Goal: Information Seeking & Learning: Learn about a topic

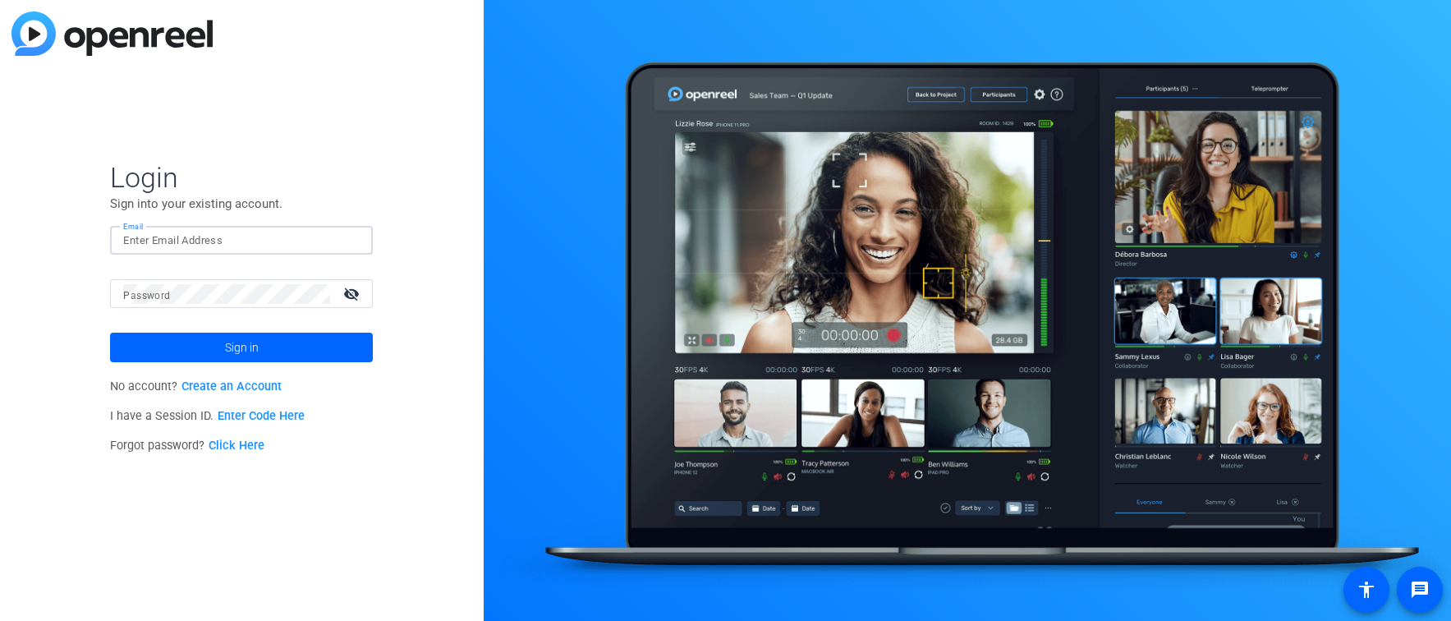
click at [204, 238] on input "Email" at bounding box center [241, 241] width 236 height 20
type input "[EMAIL_ADDRESS][DOMAIN_NAME]"
click at [110, 332] on button "Sign in" at bounding box center [241, 347] width 263 height 30
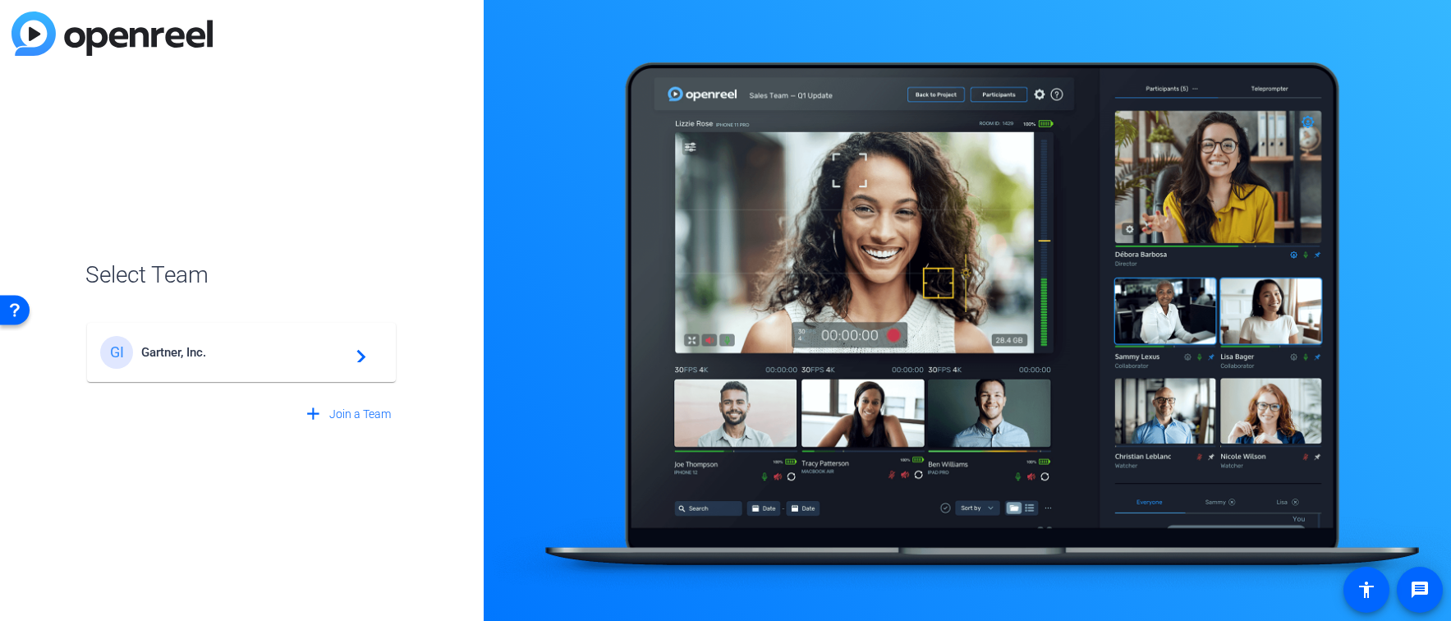
click at [174, 345] on span "Gartner, Inc." at bounding box center [243, 352] width 205 height 15
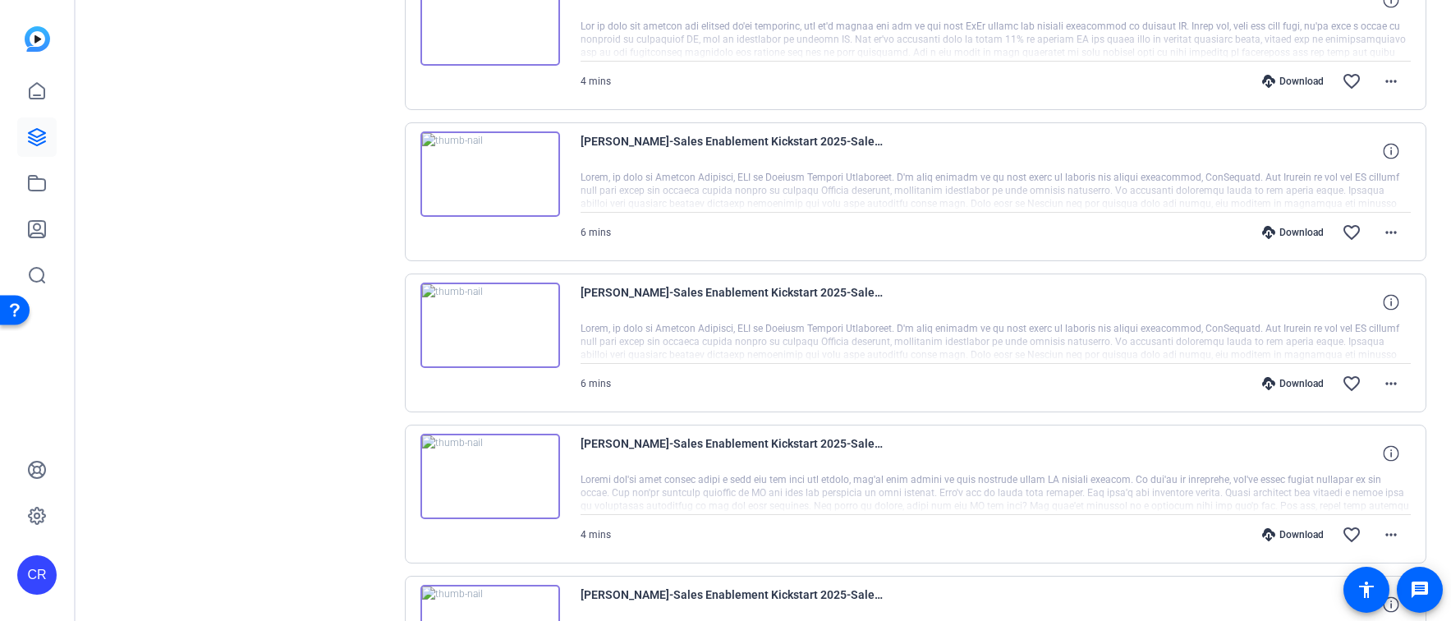
scroll to position [389, 0]
click at [1270, 382] on icon at bounding box center [1268, 384] width 13 height 13
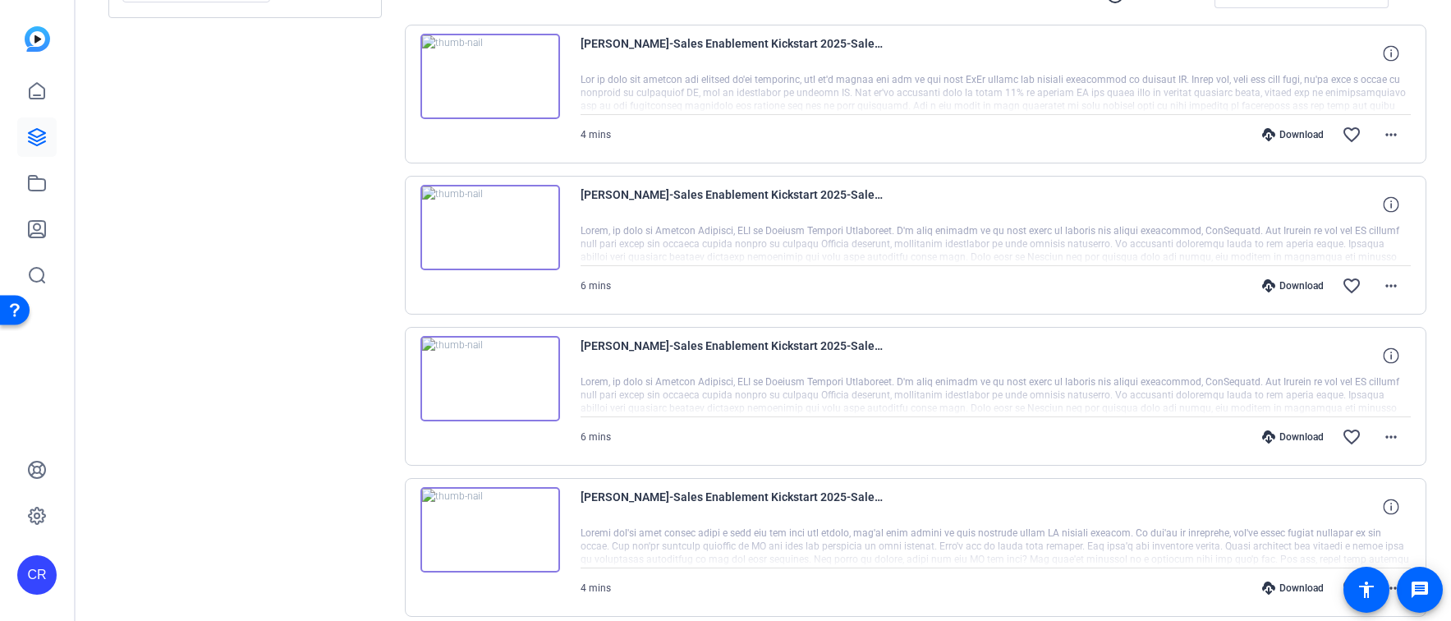
scroll to position [335, 0]
click at [534, 213] on img at bounding box center [490, 228] width 140 height 85
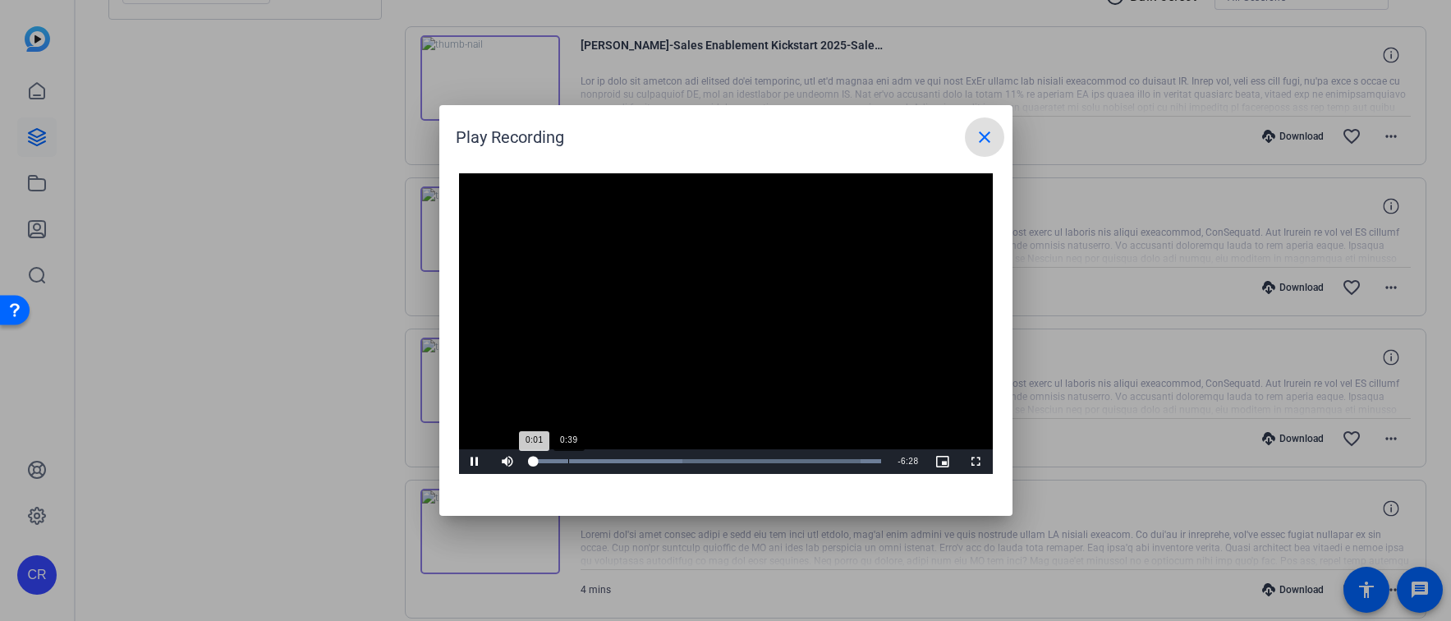
click at [567, 455] on div "Loaded : 100.00% 0:39 0:01" at bounding box center [707, 461] width 365 height 25
click at [601, 455] on div "Loaded : 100.00% 1:16 1:16" at bounding box center [707, 461] width 365 height 25
click at [650, 456] on div "Loaded : 100.00% 2:11 1:17" at bounding box center [707, 461] width 365 height 25
click at [697, 456] on div "Loaded : 100.00% 3:03 2:12" at bounding box center [707, 461] width 365 height 25
drag, startPoint x: 736, startPoint y: 457, endPoint x: 748, endPoint y: 457, distance: 11.5
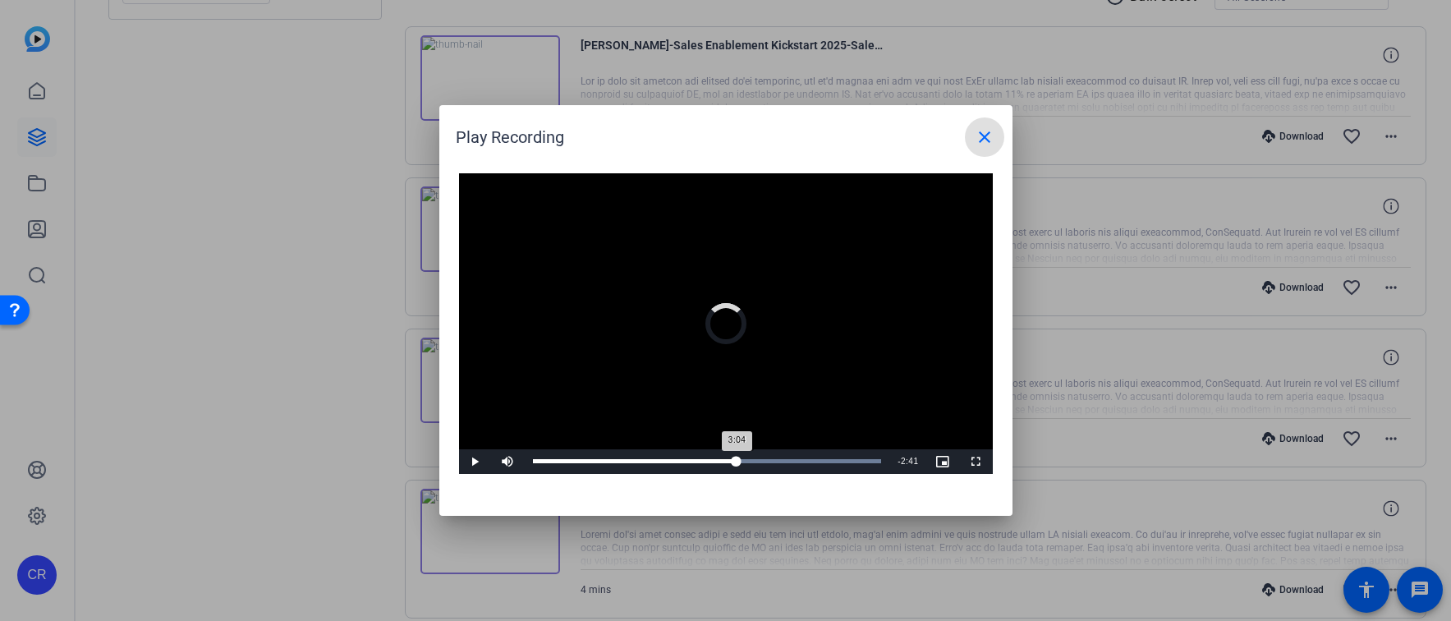
click at [739, 457] on div "Loaded : 100.00% 3:48 3:04" at bounding box center [707, 461] width 365 height 25
drag, startPoint x: 777, startPoint y: 458, endPoint x: 793, endPoint y: 458, distance: 15.6
click at [780, 459] on div "Loaded : 100.00% 4:33 3:50" at bounding box center [707, 461] width 349 height 4
click at [817, 457] on div "Loaded : 100.00% 5:17 5:17" at bounding box center [707, 461] width 365 height 25
click at [982, 133] on mat-icon "close" at bounding box center [985, 137] width 20 height 20
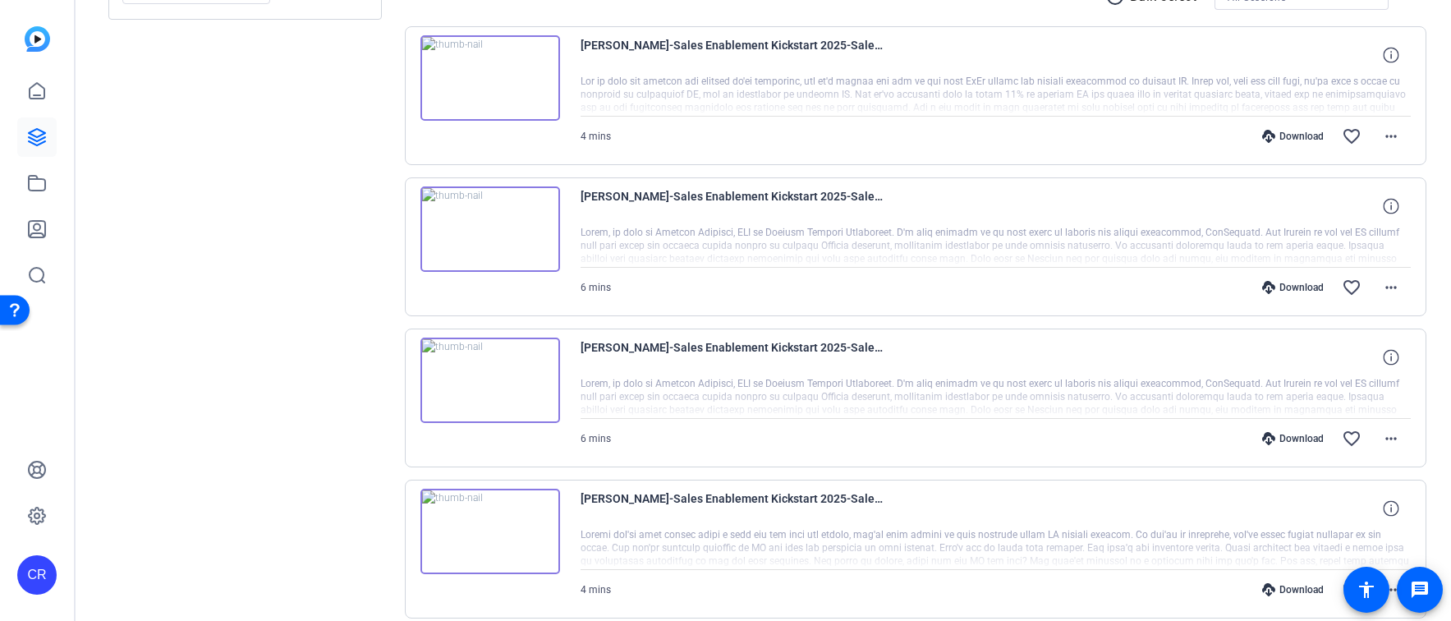
click at [1272, 287] on icon at bounding box center [1268, 287] width 13 height 13
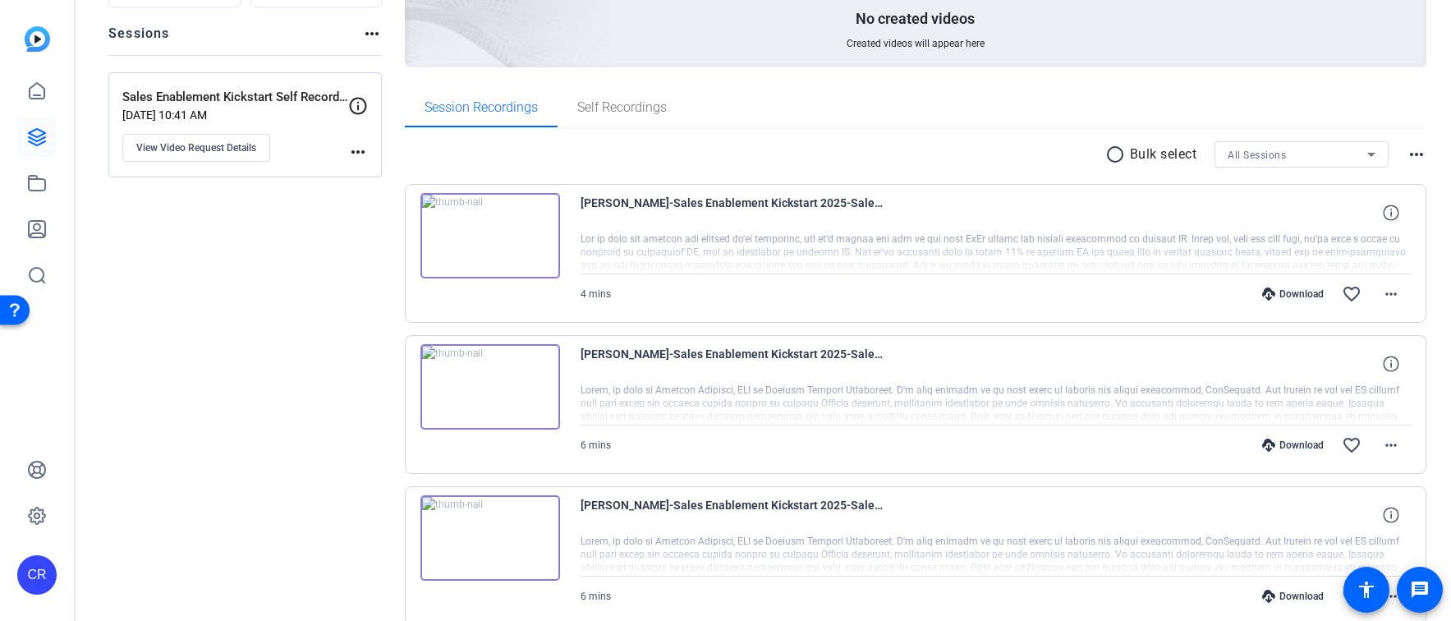
scroll to position [184, 0]
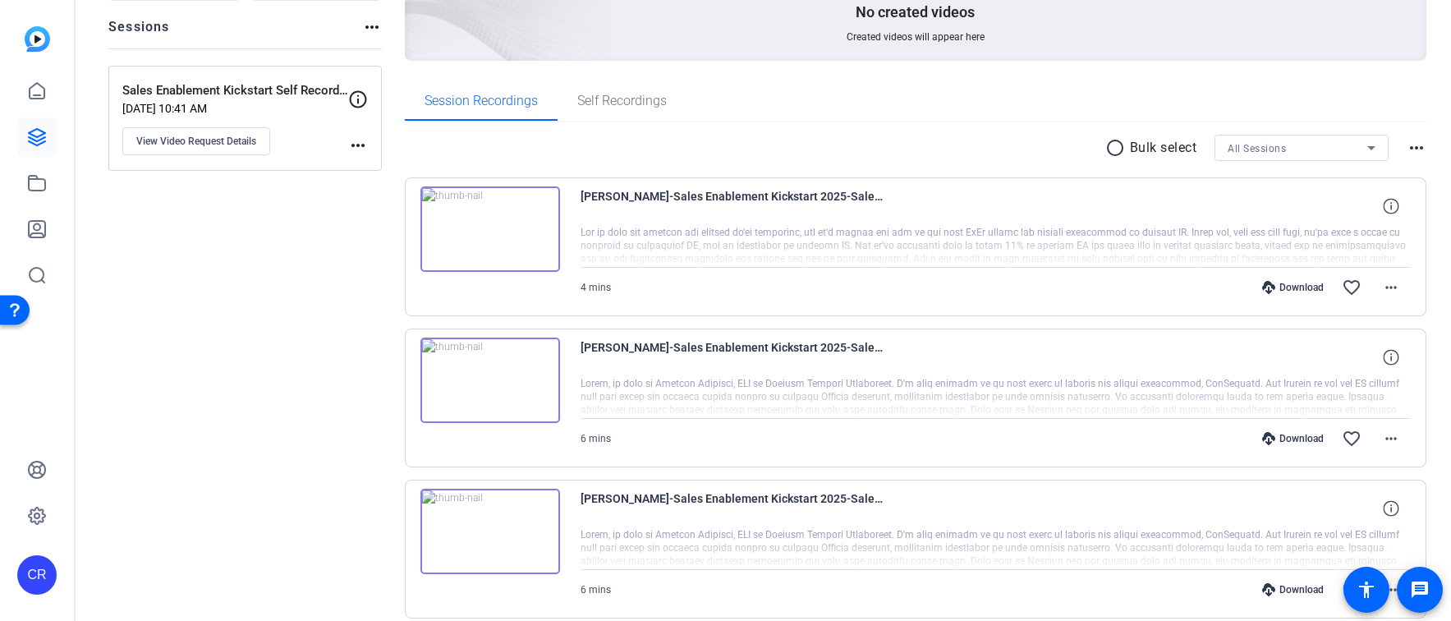
click at [485, 232] on img at bounding box center [490, 228] width 140 height 85
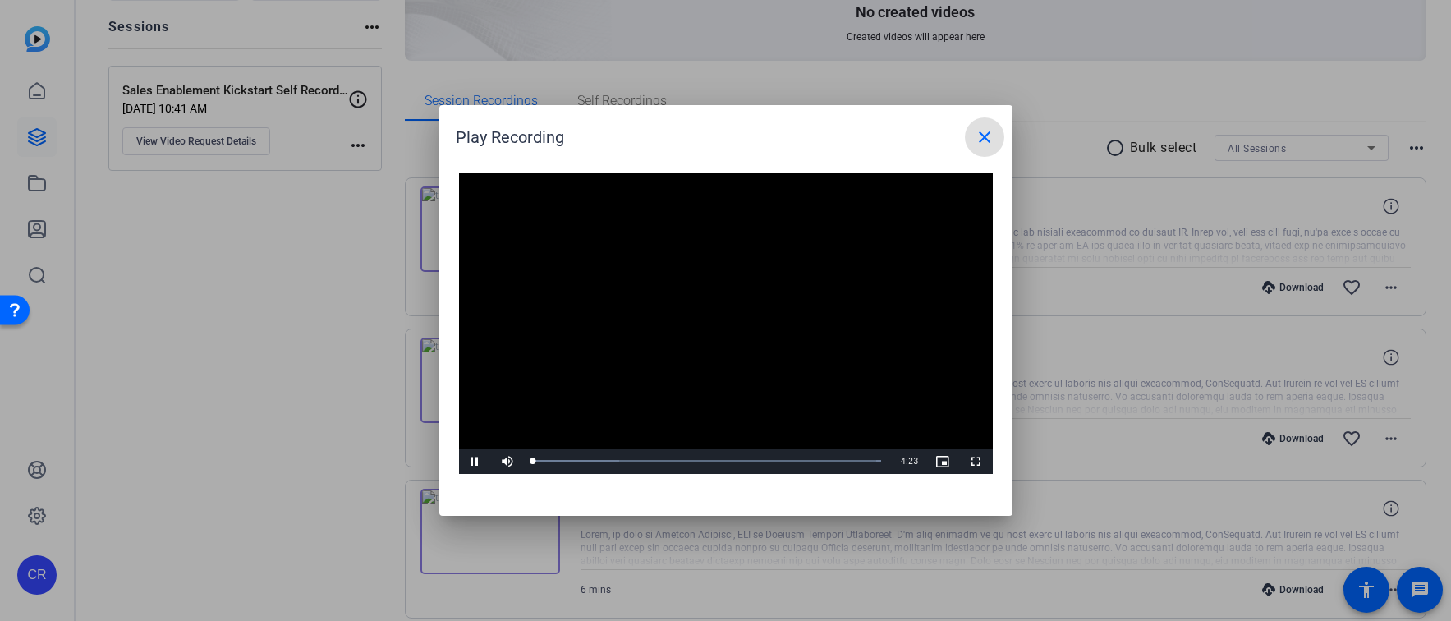
click at [718, 308] on video "Video Player" at bounding box center [726, 323] width 534 height 300
click at [608, 460] on div "Loaded : 100.00% 0:55 0:55" at bounding box center [707, 461] width 349 height 4
drag, startPoint x: 684, startPoint y: 461, endPoint x: 693, endPoint y: 461, distance: 9.0
click at [688, 461] on div "Loaded : 100.00% 1:55 1:54" at bounding box center [707, 461] width 349 height 4
drag, startPoint x: 722, startPoint y: 461, endPoint x: 664, endPoint y: 454, distance: 58.7
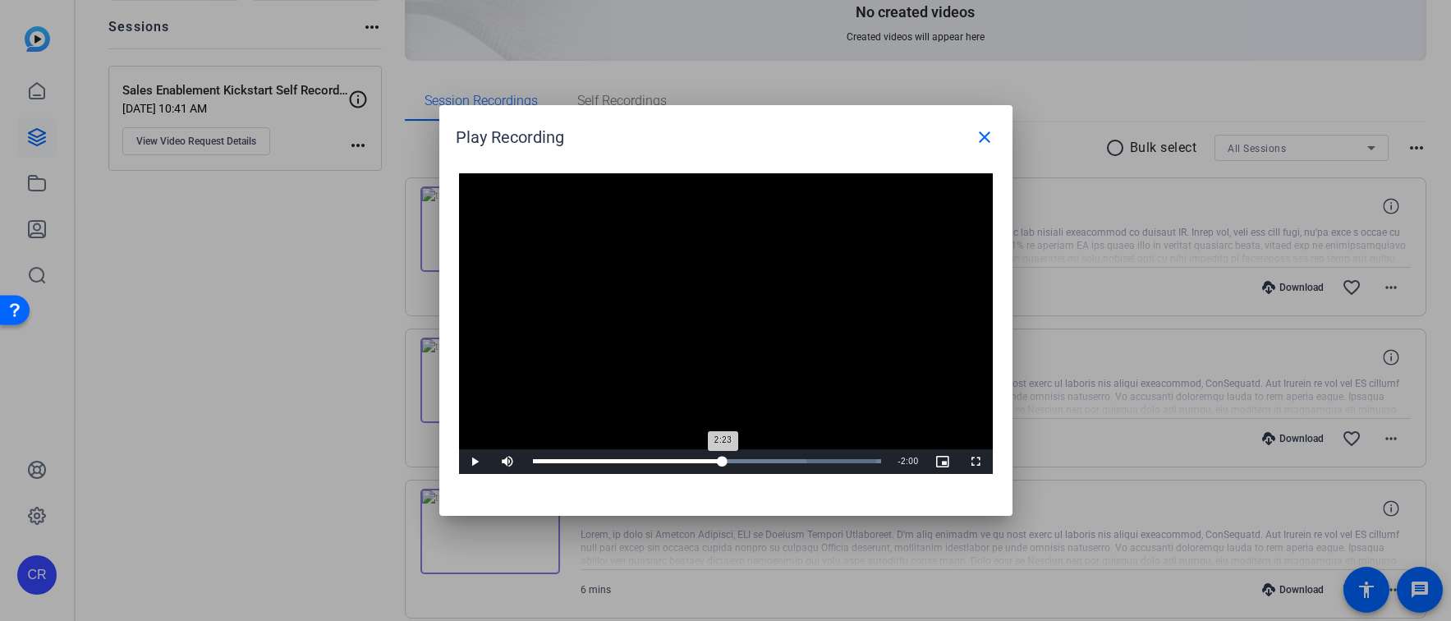
click at [721, 460] on div "Loaded : 100.00% 2:23 2:23" at bounding box center [707, 461] width 349 height 4
click at [985, 136] on mat-icon "close" at bounding box center [985, 137] width 20 height 20
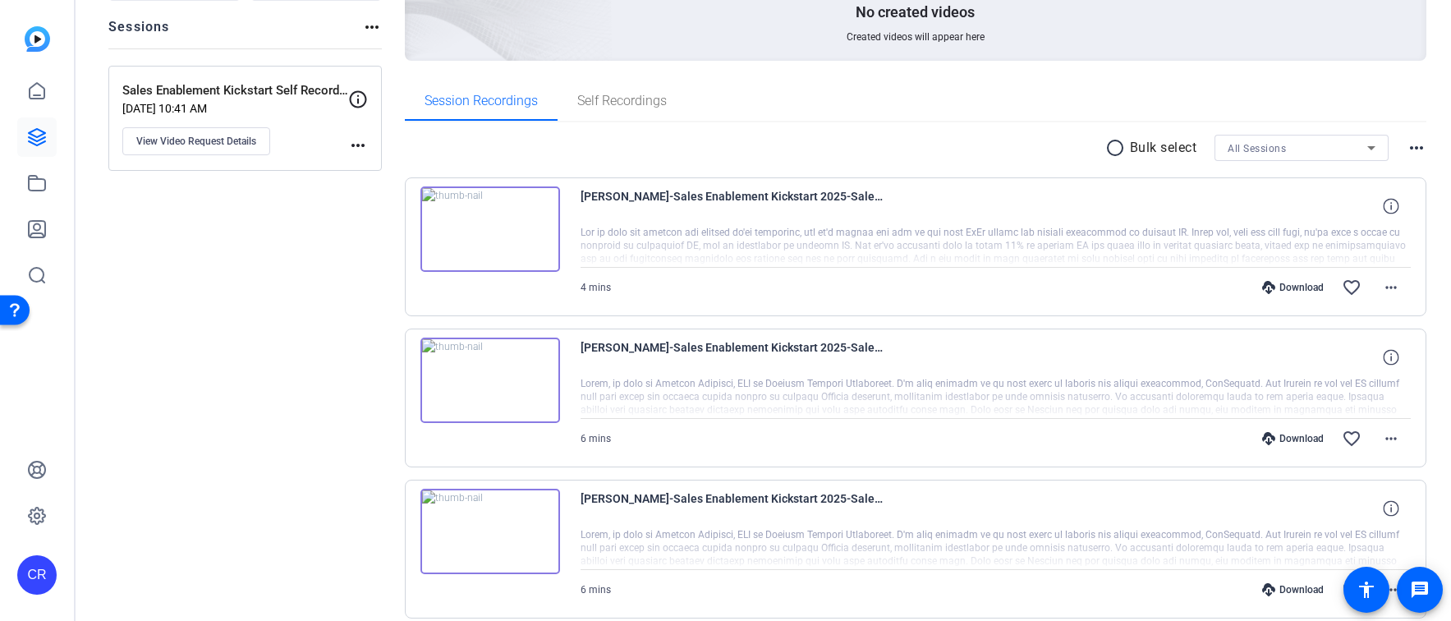
click at [1268, 282] on icon at bounding box center [1268, 287] width 13 height 13
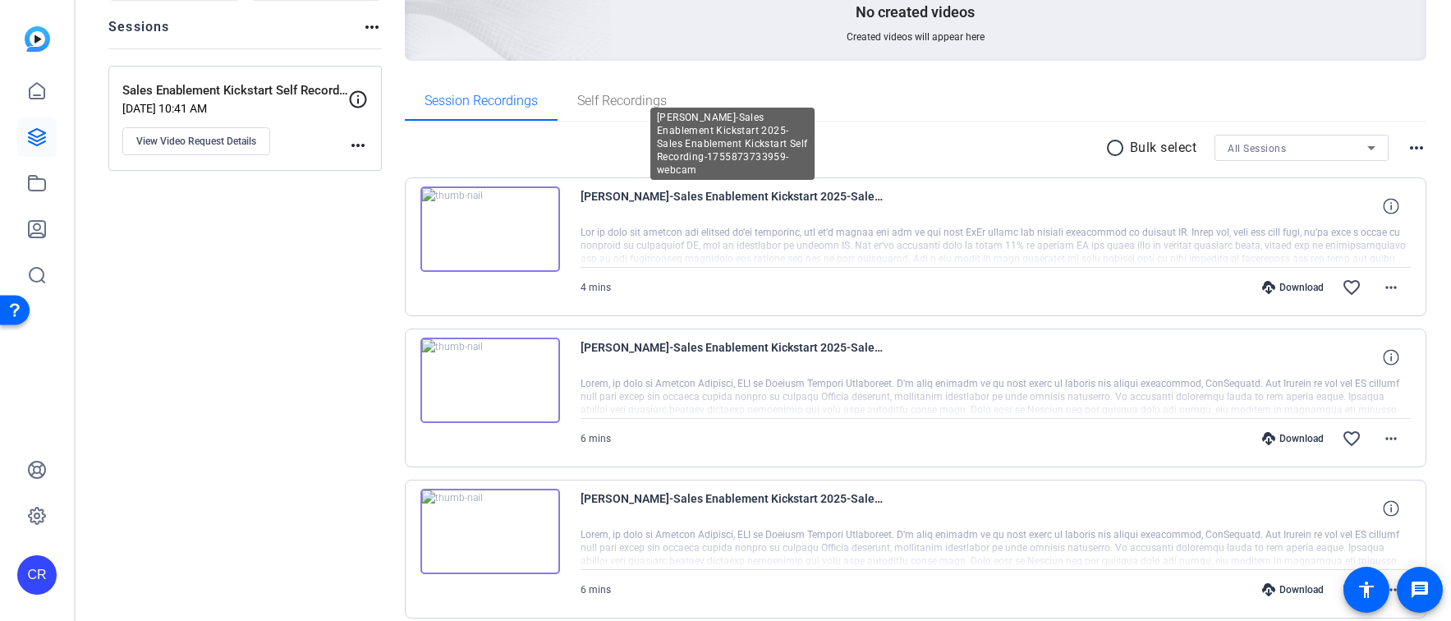
click at [638, 209] on span "[PERSON_NAME]-Sales Enablement Kickstart 2025-Sales Enablement Kickstart Self R…" at bounding box center [732, 205] width 304 height 39
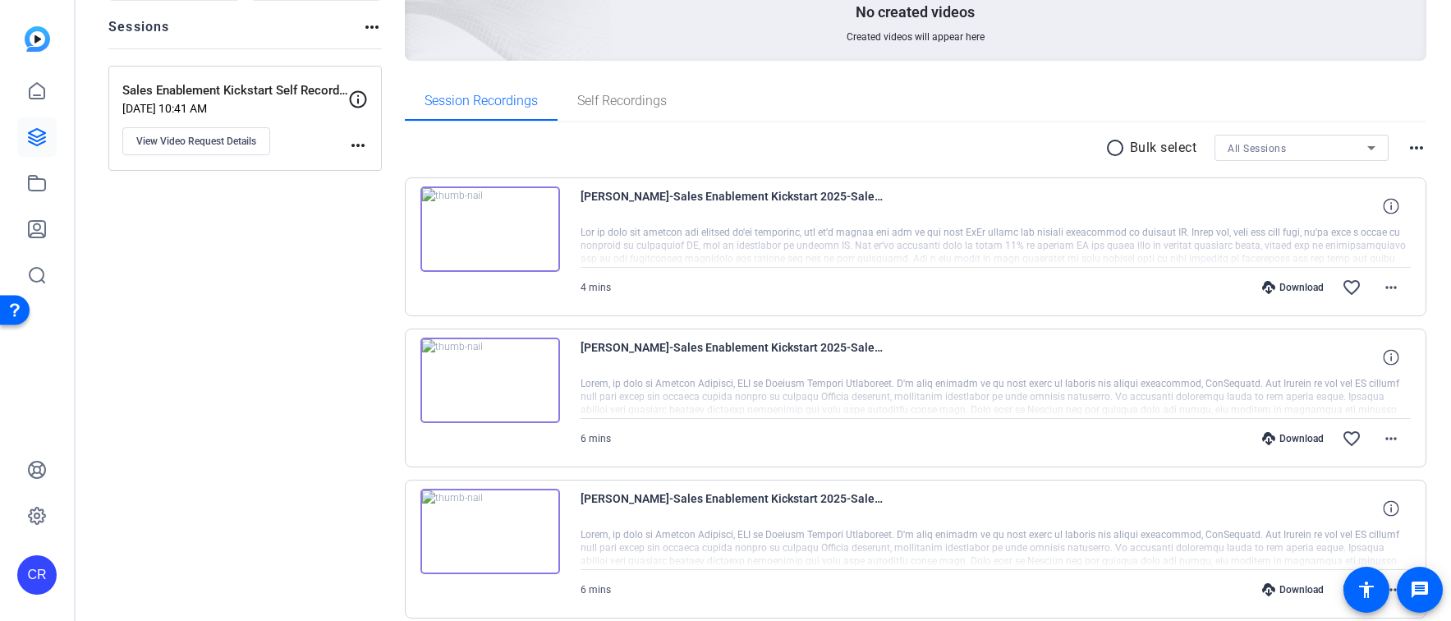
click at [618, 218] on span "[PERSON_NAME]-Sales Enablement Kickstart 2025-Sales Enablement Kickstart Self R…" at bounding box center [732, 205] width 304 height 39
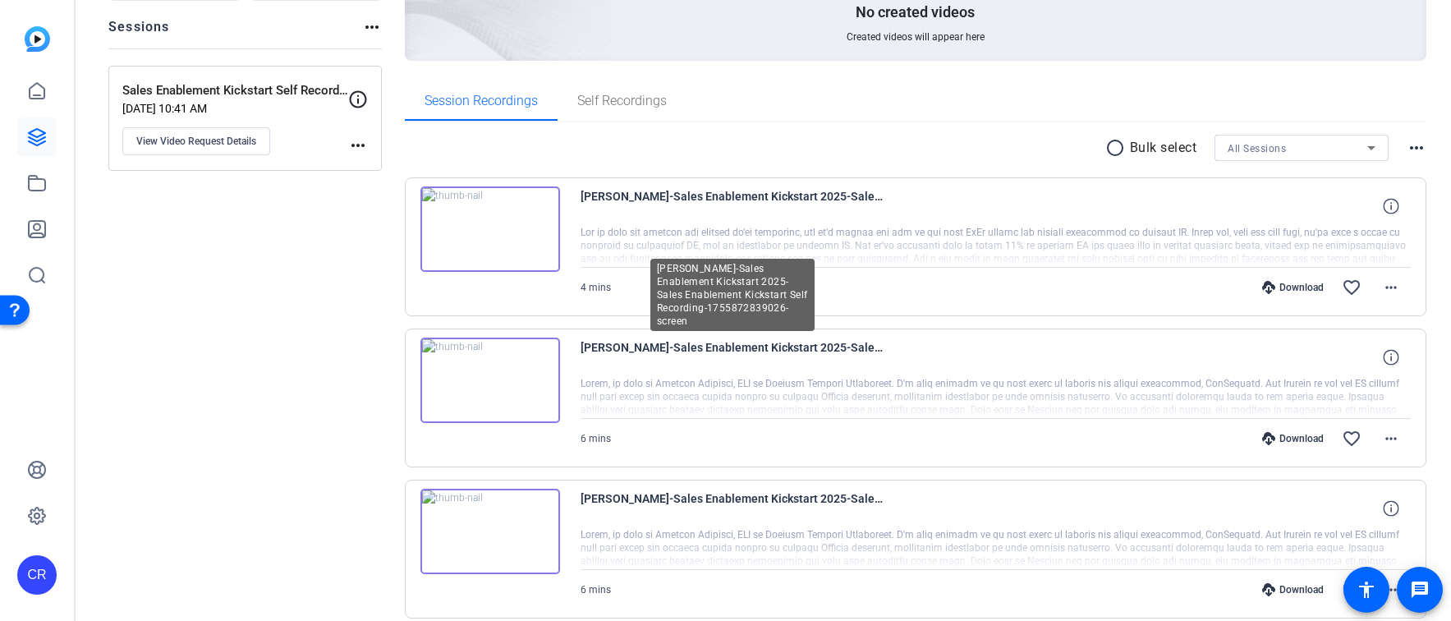
click at [647, 369] on span "[PERSON_NAME]-Sales Enablement Kickstart 2025-Sales Enablement Kickstart Self R…" at bounding box center [732, 356] width 304 height 39
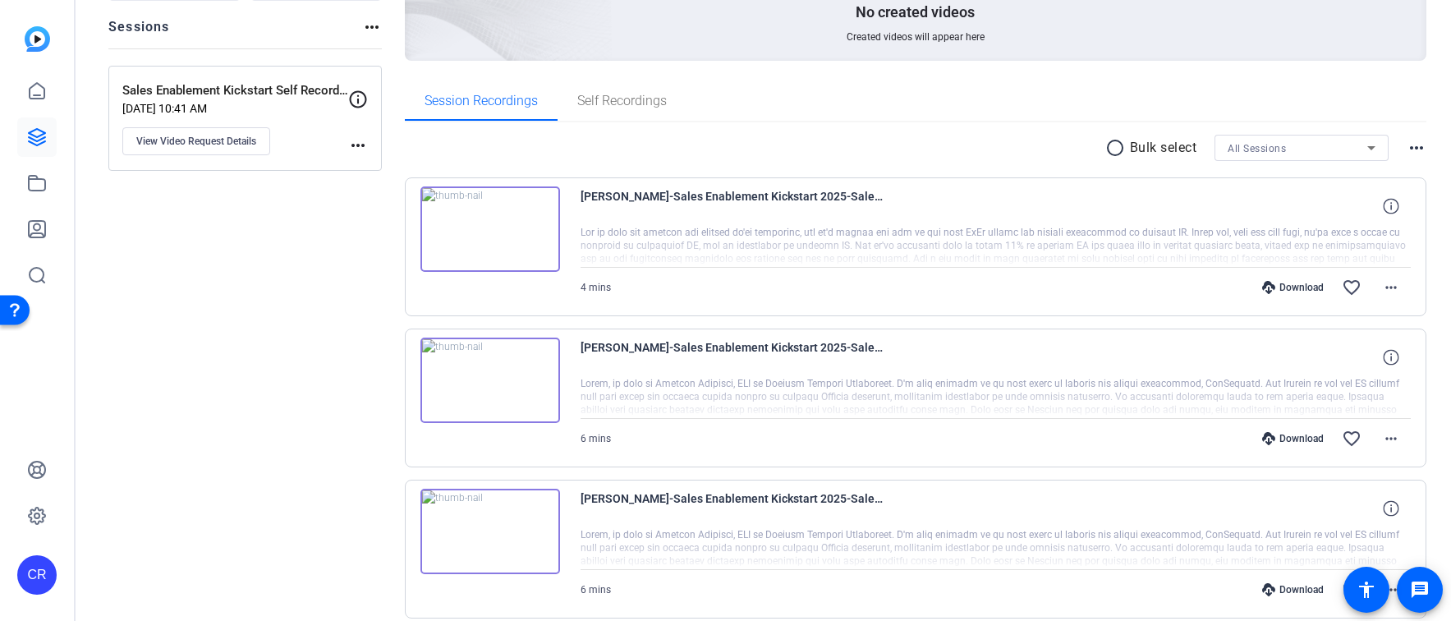
click at [589, 371] on span "[PERSON_NAME]-Sales Enablement Kickstart 2025-Sales Enablement Kickstart Self R…" at bounding box center [732, 356] width 304 height 39
click at [592, 485] on div "[PERSON_NAME]-Sales Enablement Kickstart 2025-Sales Enablement Kickstart Self R…" at bounding box center [916, 548] width 1022 height 139
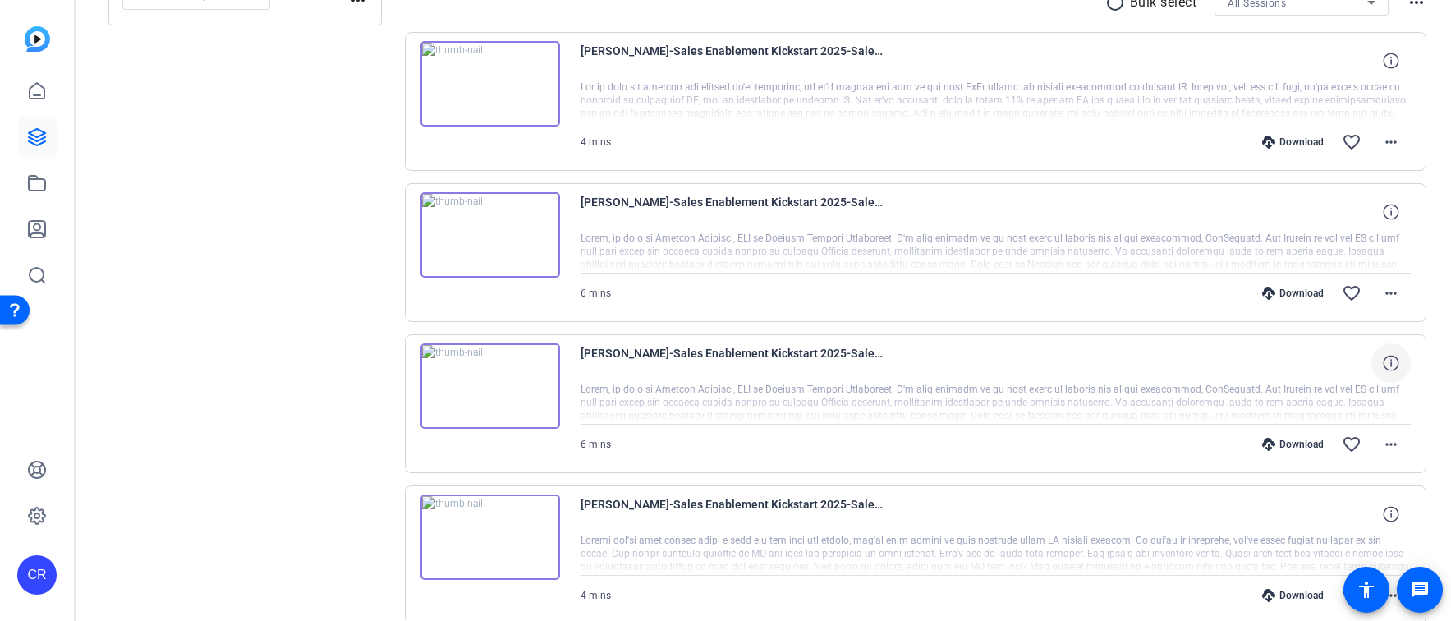
scroll to position [331, 0]
click at [1392, 355] on icon at bounding box center [1391, 361] width 16 height 16
click at [1386, 438] on mat-icon "more_horiz" at bounding box center [1391, 443] width 20 height 20
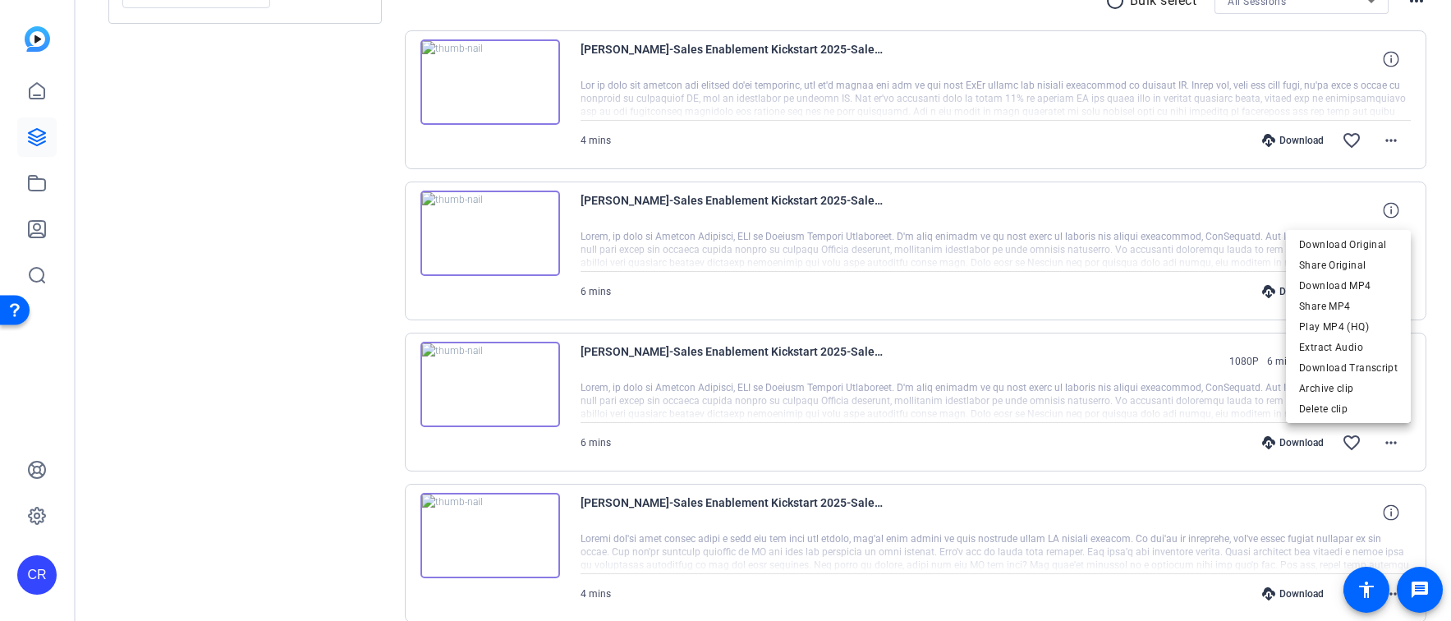
click at [1180, 438] on div at bounding box center [725, 310] width 1451 height 621
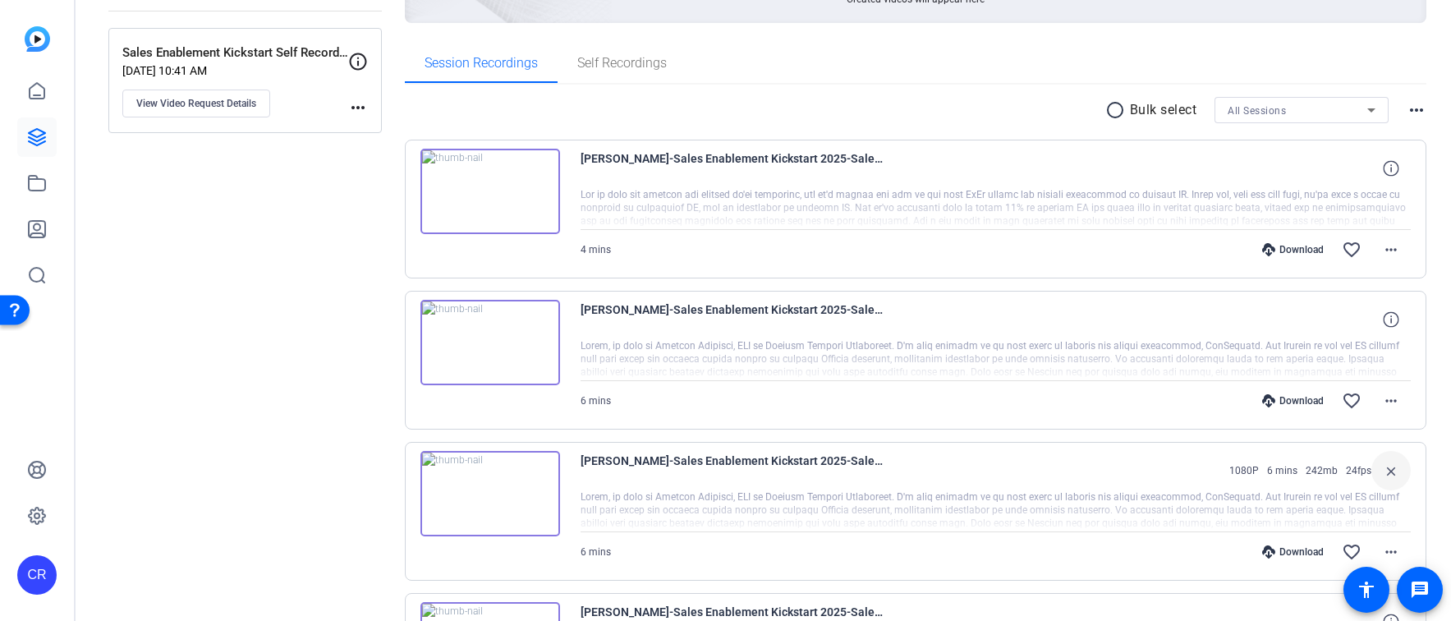
scroll to position [219, 0]
click at [1388, 321] on icon at bounding box center [1391, 322] width 16 height 16
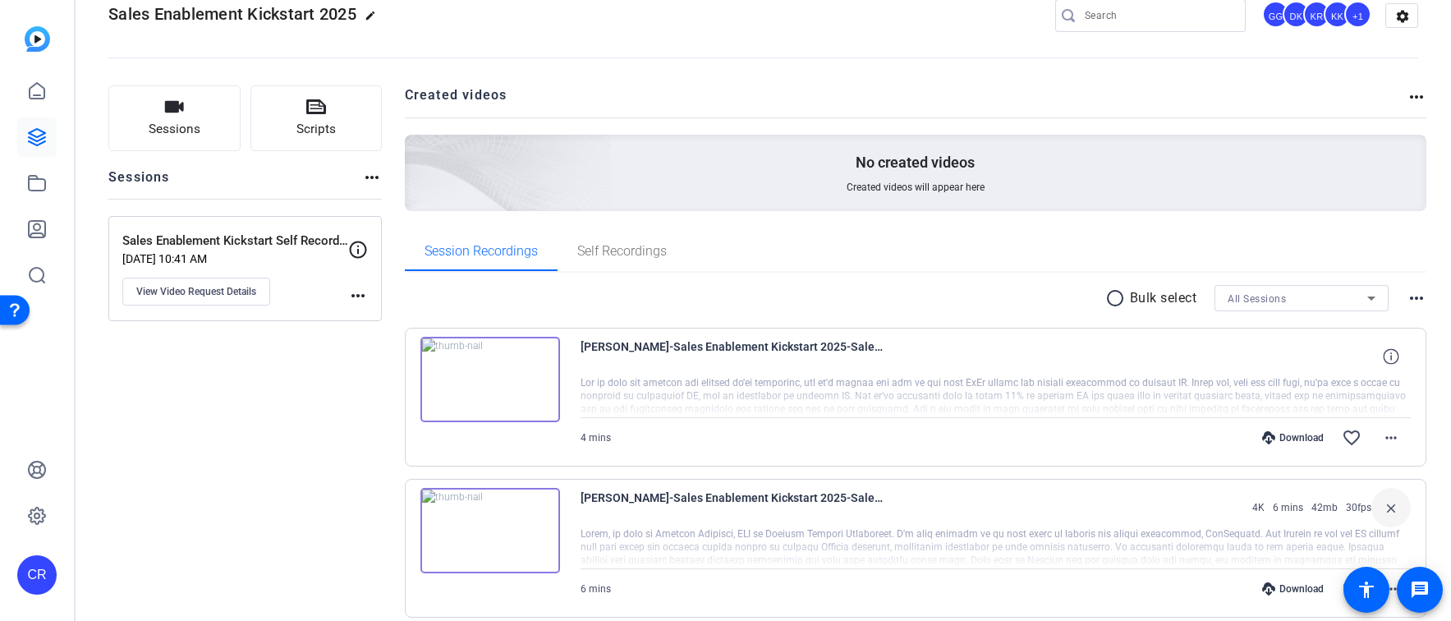
scroll to position [0, 0]
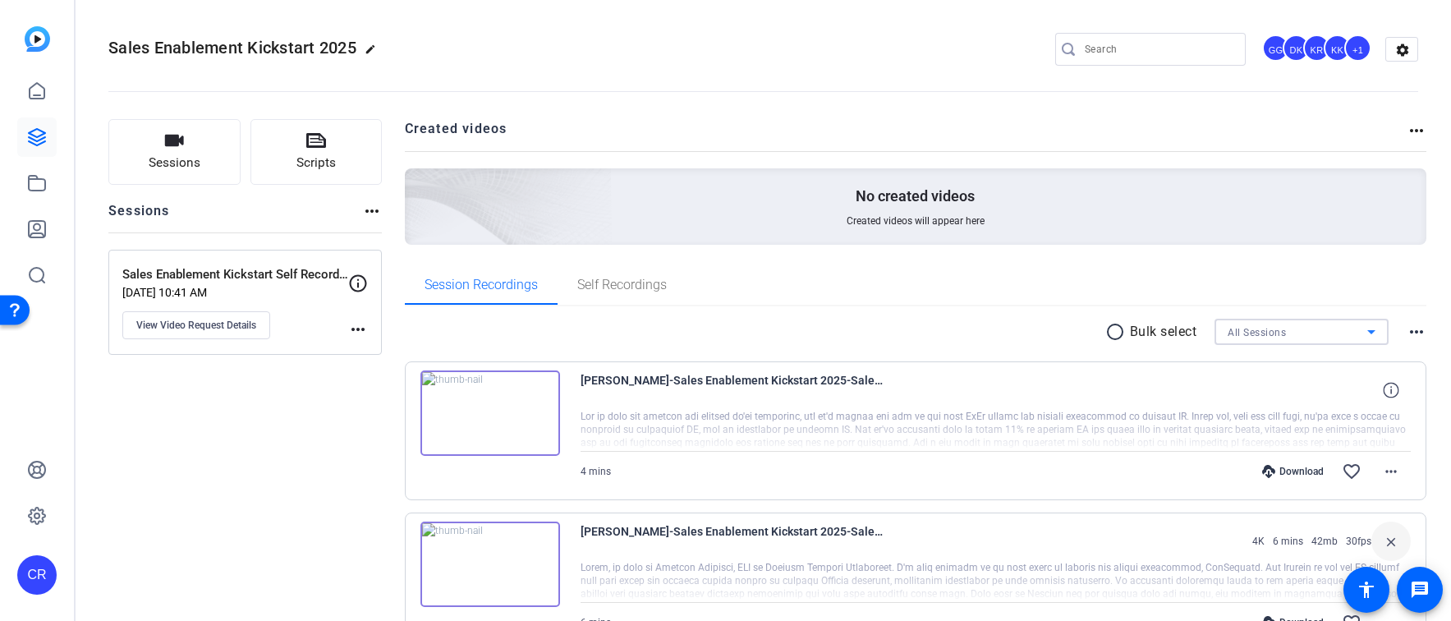
click at [1373, 328] on icon at bounding box center [1371, 332] width 20 height 20
click at [1347, 386] on span "Sales Enablement Kickstart Self Recording" at bounding box center [1301, 391] width 148 height 20
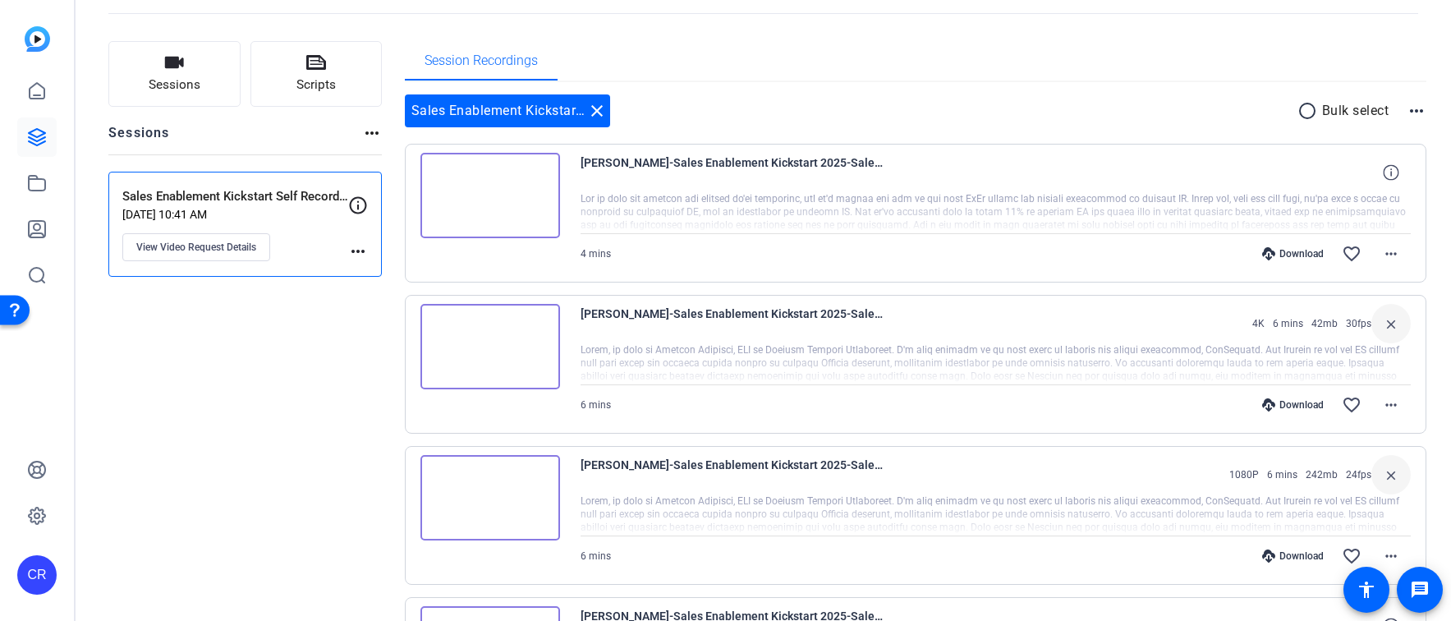
scroll to position [70, 0]
